Goal: Task Accomplishment & Management: Manage account settings

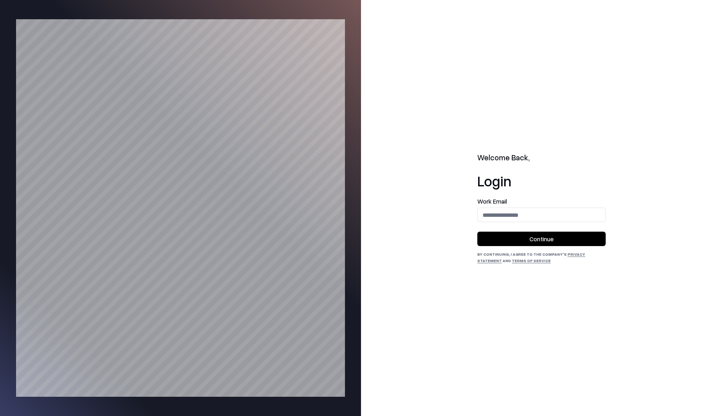
click at [519, 210] on input "email" at bounding box center [540, 215] width 127 height 15
type input "**********"
click at [542, 185] on h1 "Login" at bounding box center [541, 181] width 128 height 16
click at [540, 239] on button "Continue" at bounding box center [541, 239] width 128 height 14
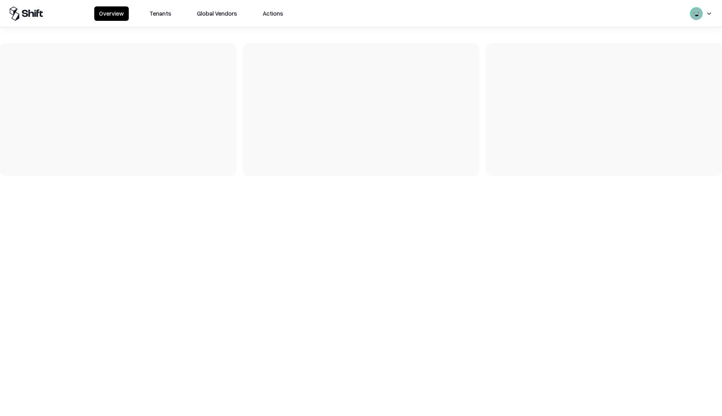
click at [165, 12] on button "Tenants" at bounding box center [160, 13] width 31 height 14
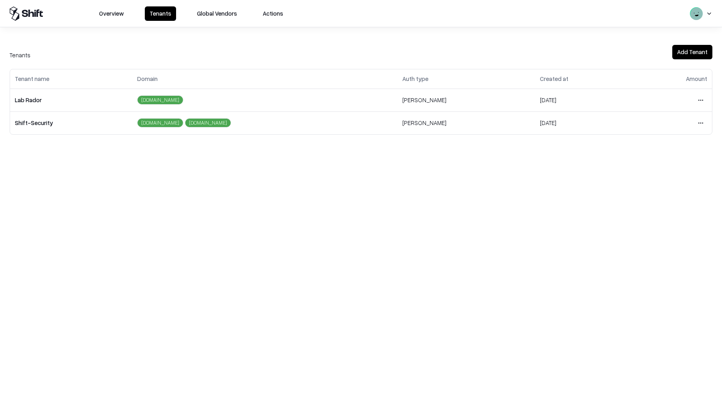
click at [699, 100] on html "Overview Tenants Global Vendors Actions Tenants Add Tenant Tenant name Domain A…" at bounding box center [361, 208] width 722 height 416
click at [637, 167] on div "Login to tenant" at bounding box center [666, 167] width 87 height 16
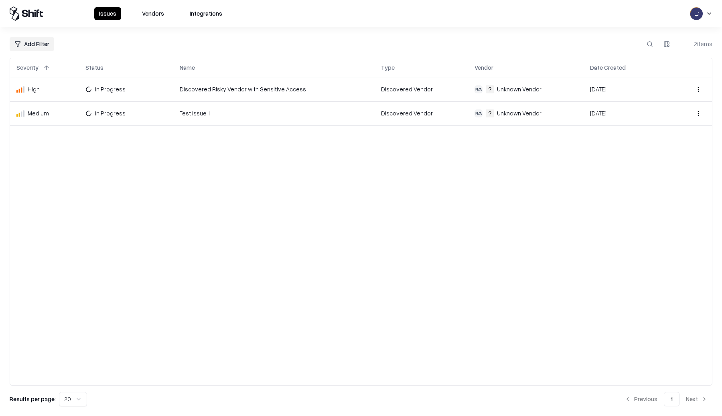
click at [147, 16] on button "Vendors" at bounding box center [153, 13] width 32 height 13
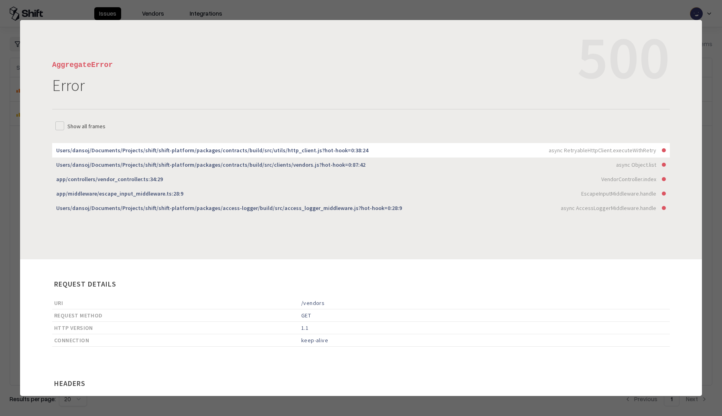
click at [158, 7] on div at bounding box center [361, 208] width 722 height 416
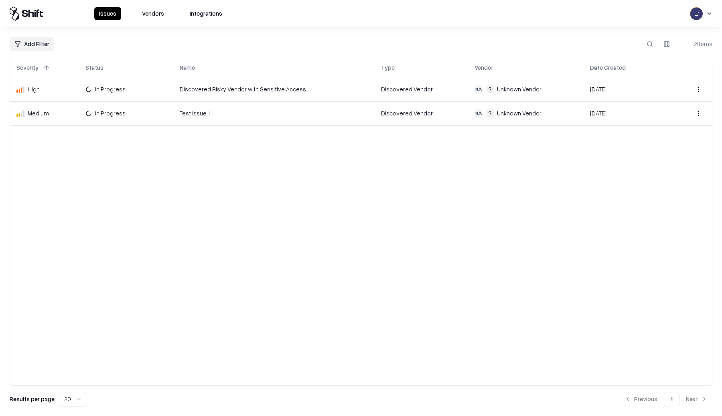
click at [156, 13] on button "Vendors" at bounding box center [153, 13] width 32 height 13
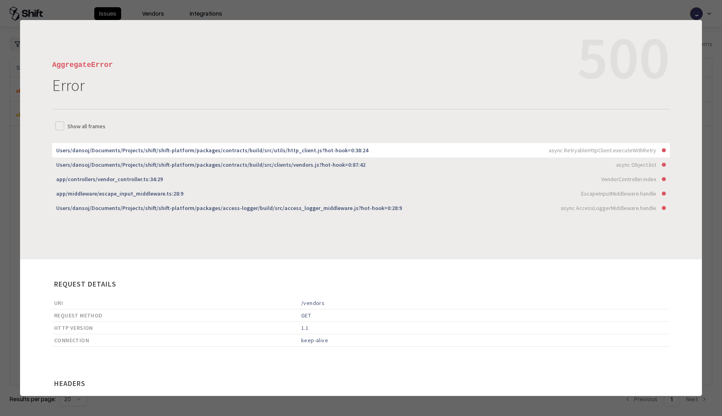
click at [200, 10] on div at bounding box center [361, 208] width 722 height 416
